Goal: Task Accomplishment & Management: Manage account settings

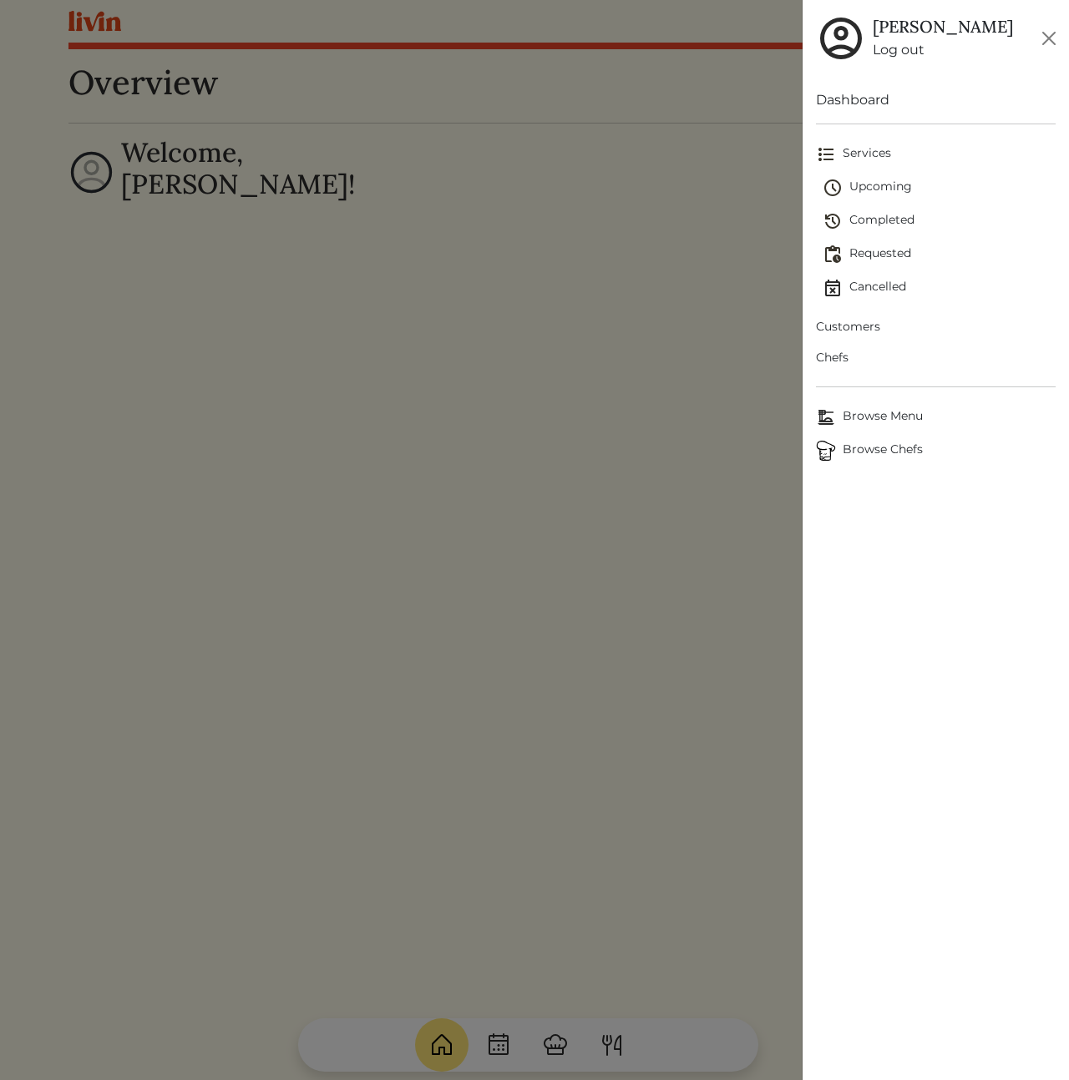
click at [535, 321] on div at bounding box center [534, 540] width 1069 height 1080
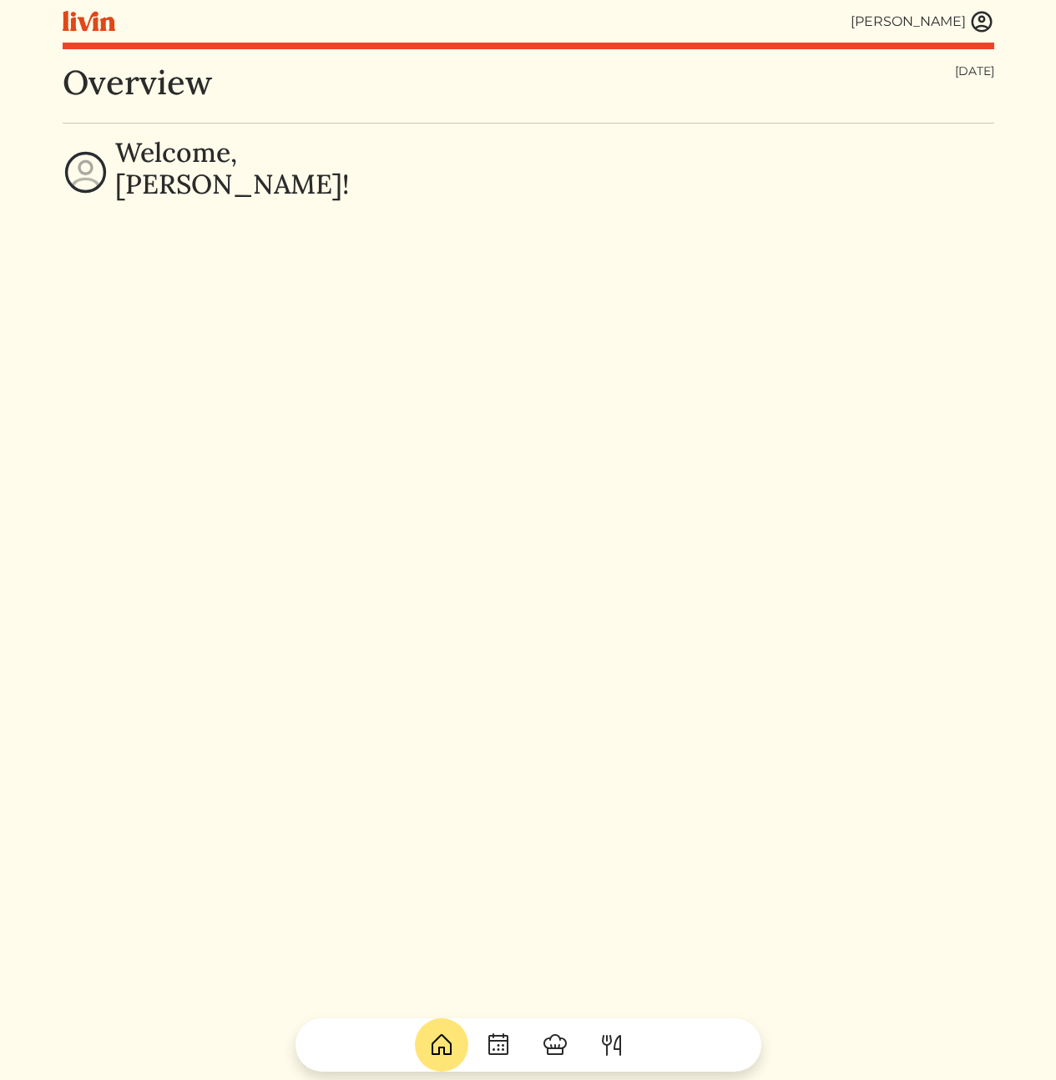
click at [935, 206] on div "Welcome, [PERSON_NAME]!" at bounding box center [529, 172] width 932 height 71
click at [983, 18] on img at bounding box center [981, 21] width 25 height 25
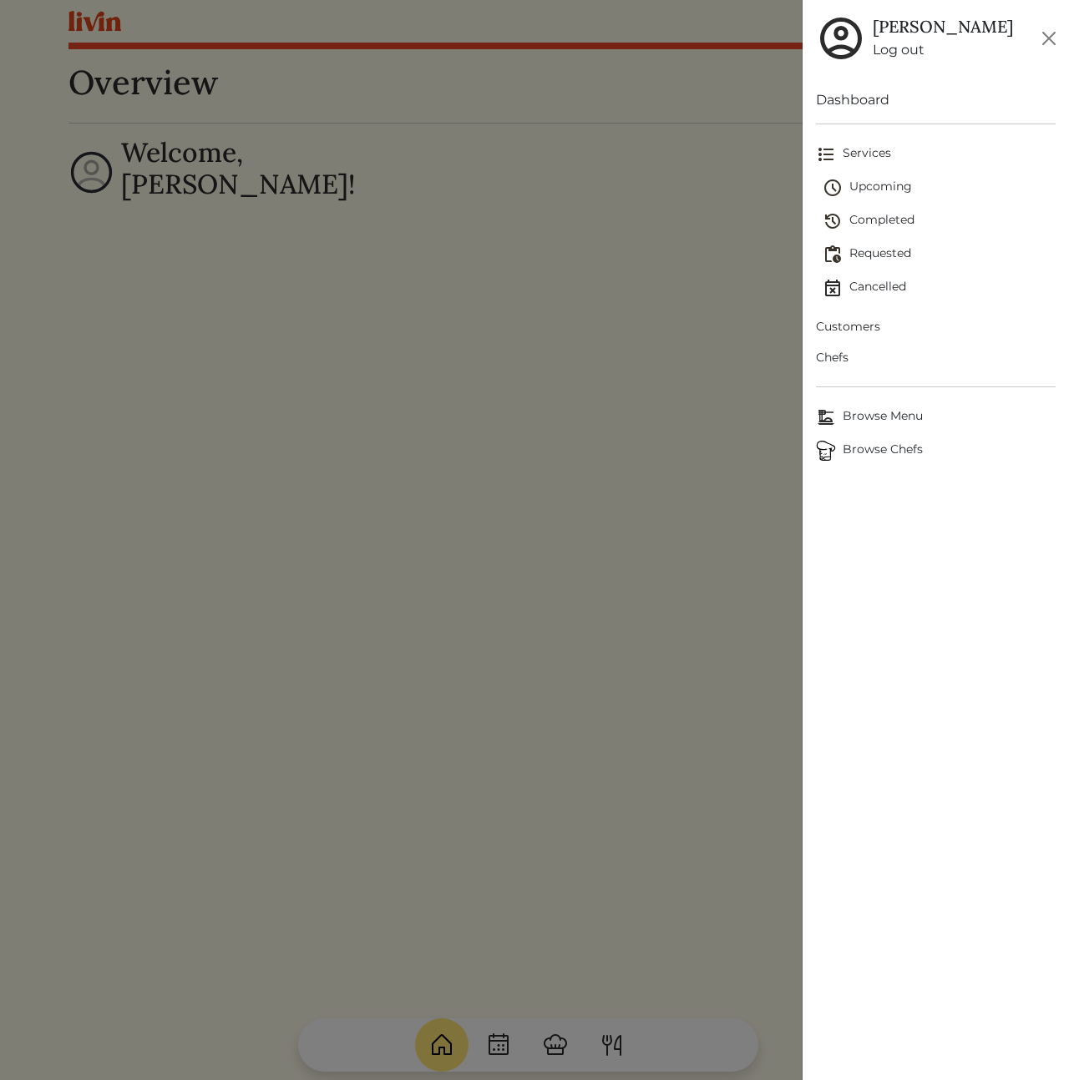
click at [844, 327] on span "Customers" at bounding box center [936, 327] width 240 height 18
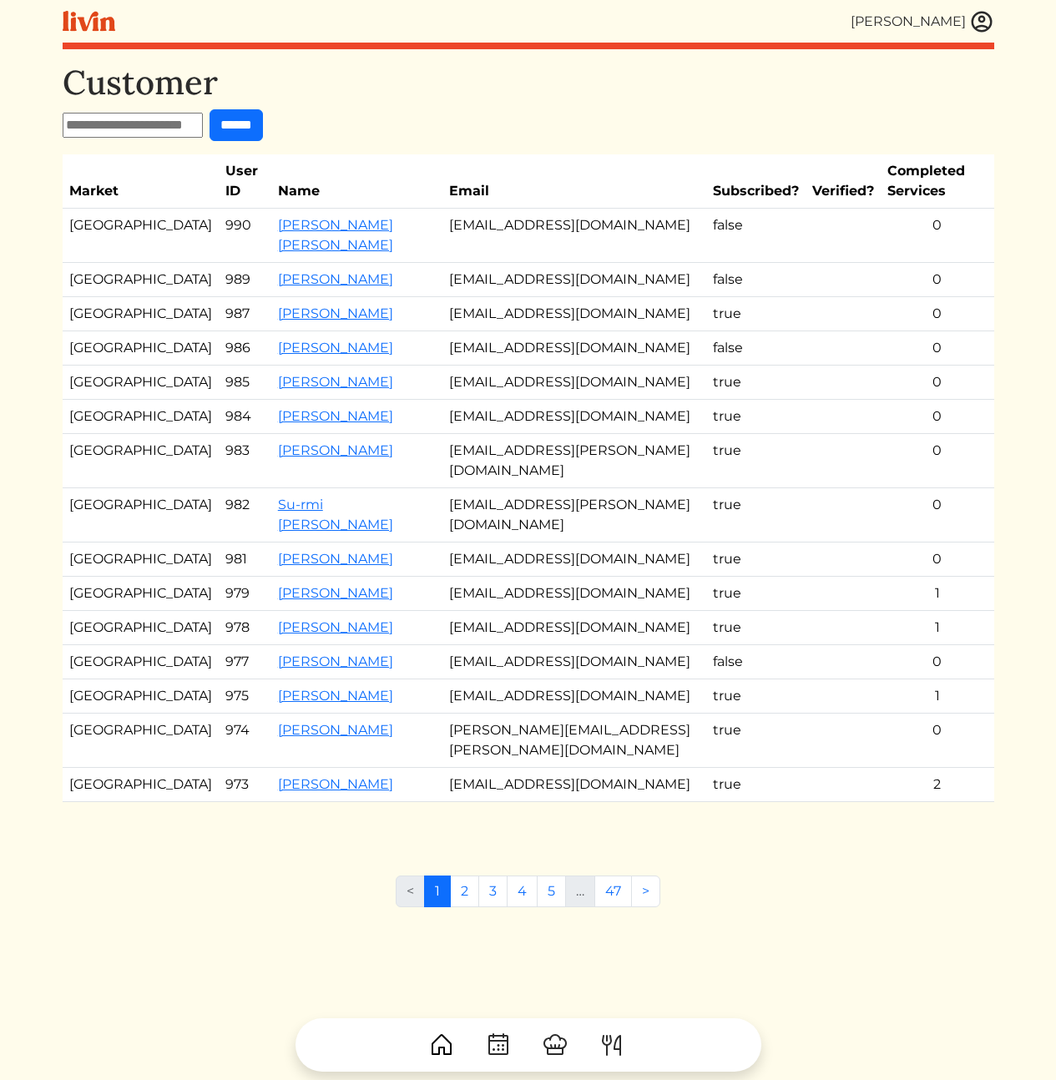
click at [502, 400] on td "jkjkmcmillan@gmail.com" at bounding box center [575, 383] width 264 height 34
click at [278, 275] on link "Christina Martin" at bounding box center [335, 279] width 115 height 16
click at [574, 488] on td "zubaidah.allen@gmail.com" at bounding box center [575, 461] width 264 height 54
click at [320, 390] on link "Jennifer Mcmillan" at bounding box center [335, 382] width 115 height 16
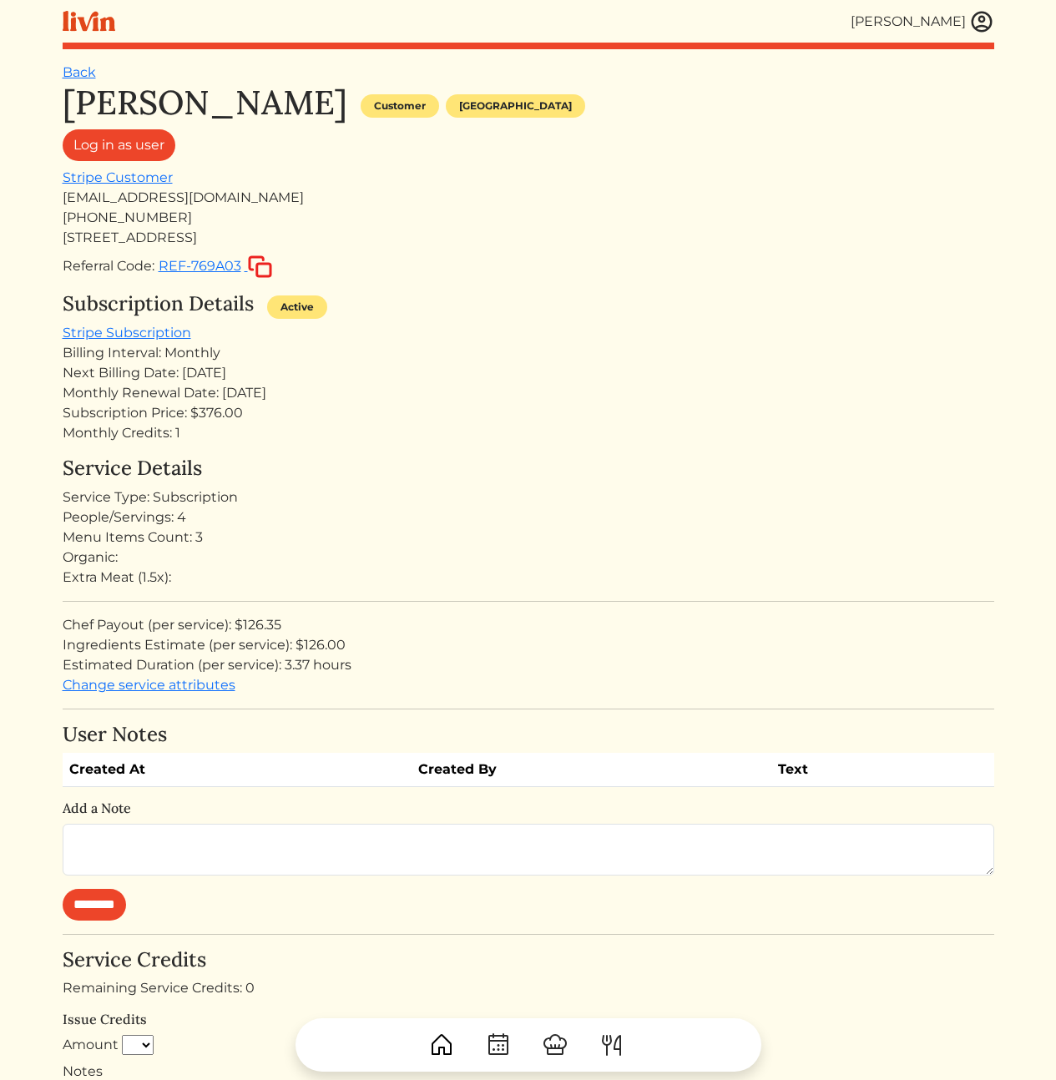
click at [552, 451] on div "Jennifer Mcmillan Customer Los angeles Log in as user Stripe Customer jkjkmcmil…" at bounding box center [529, 738] width 932 height 1311
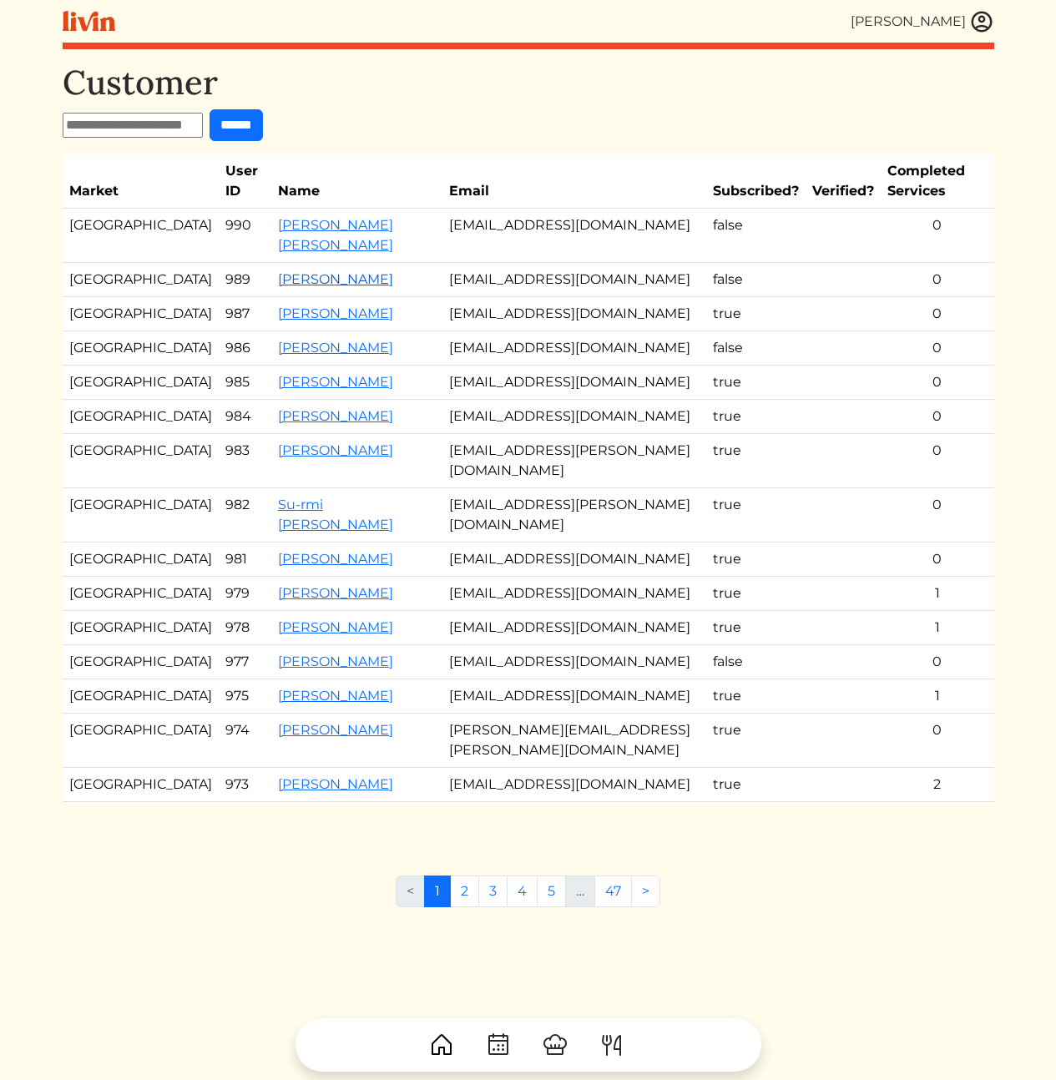
click at [312, 277] on link "Christina Martin" at bounding box center [335, 279] width 115 height 16
click at [305, 458] on link "Zubaidah Allen" at bounding box center [335, 451] width 115 height 16
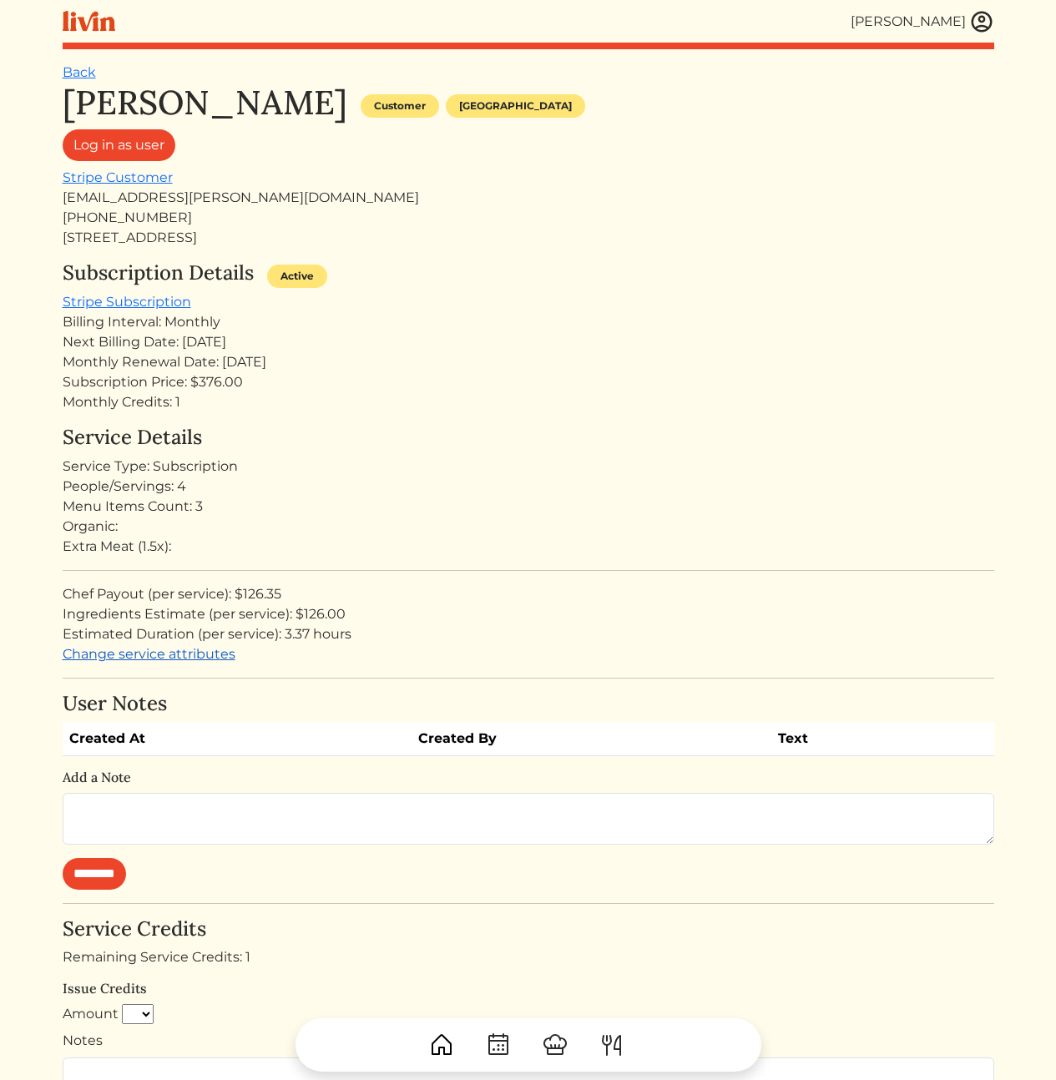
click at [99, 656] on link "Change service attributes" at bounding box center [149, 654] width 173 height 16
click at [185, 554] on div "Extra Meat (1.5x):" at bounding box center [529, 547] width 932 height 20
click at [825, 403] on div "Monthly Credits: 1" at bounding box center [529, 402] width 932 height 20
click at [614, 569] on div "Service Details Service Type: Subscription People/Servings: 4 Menu Items Count:…" at bounding box center [529, 545] width 932 height 239
click at [979, 20] on img at bounding box center [981, 21] width 25 height 25
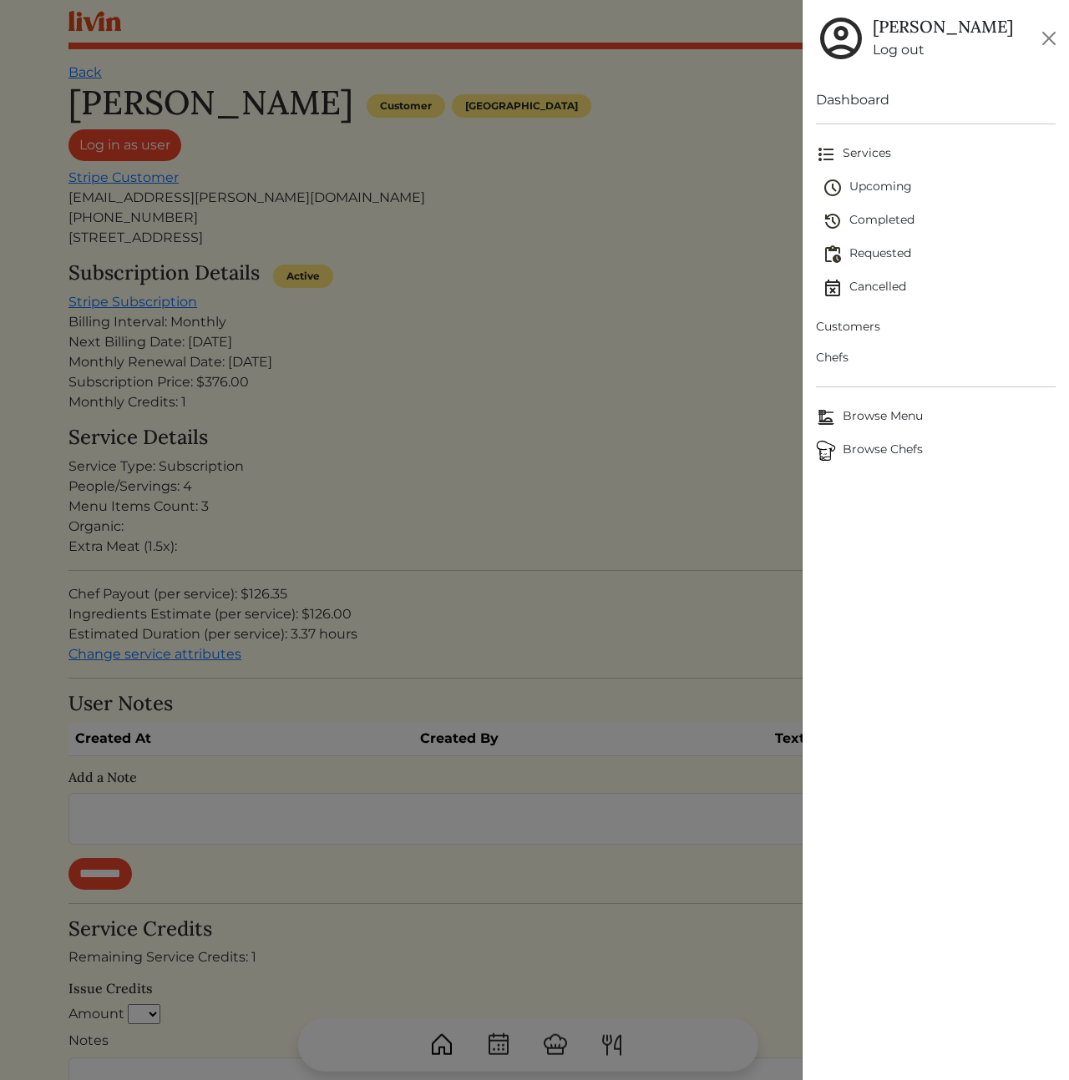
click at [854, 329] on span "Customers" at bounding box center [936, 327] width 240 height 18
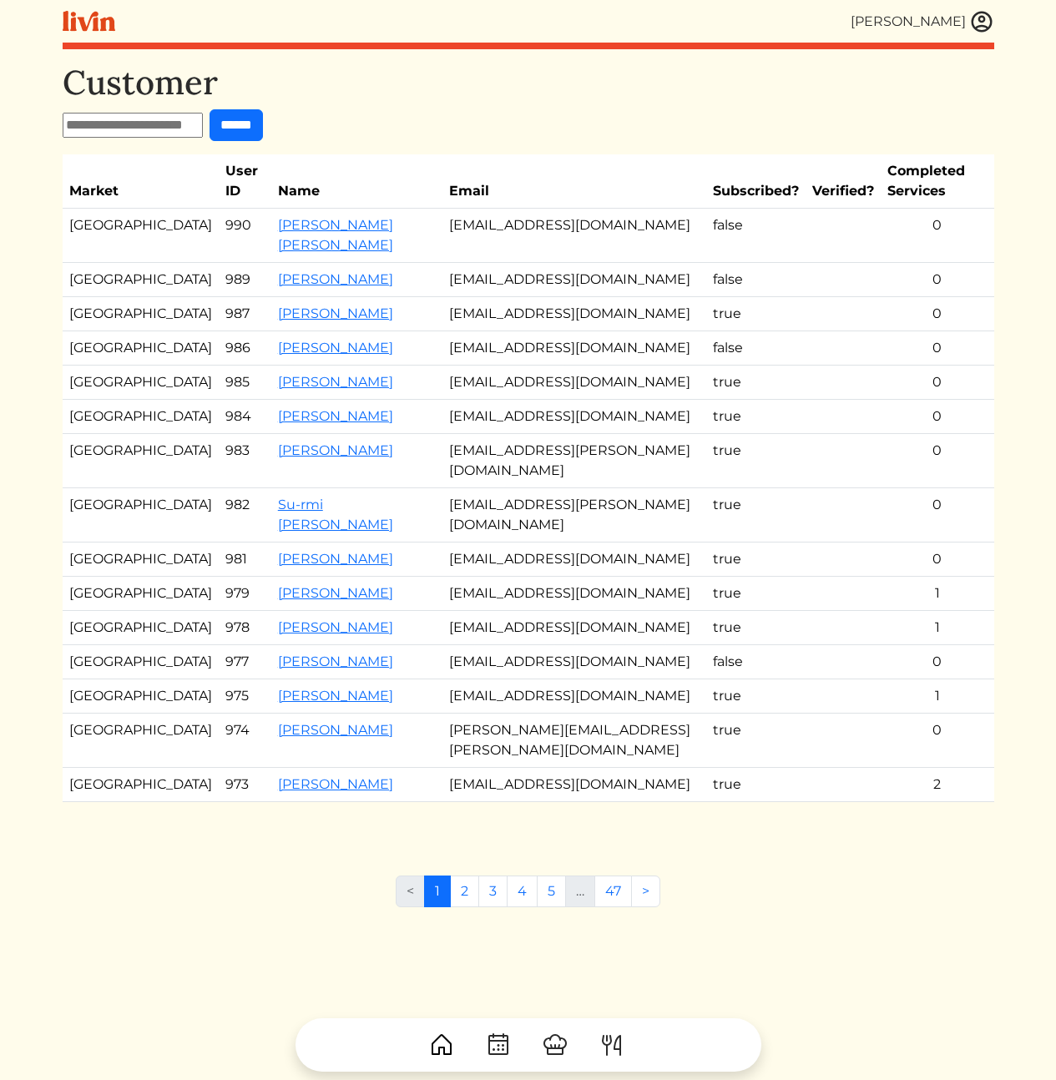
click at [586, 103] on div "Customer ****** Market User ID Name Email Subscribed? Verified? Completed Servi…" at bounding box center [529, 449] width 932 height 773
